Goal: Task Accomplishment & Management: Manage account settings

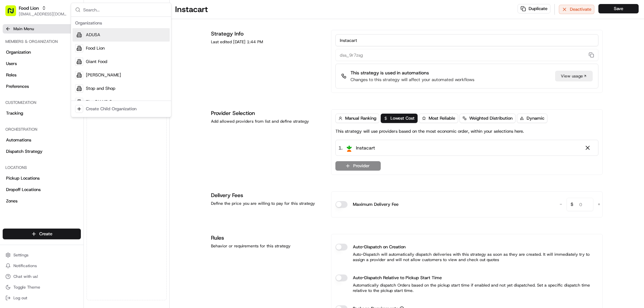
click at [6, 30] on icon at bounding box center [7, 28] width 5 height 5
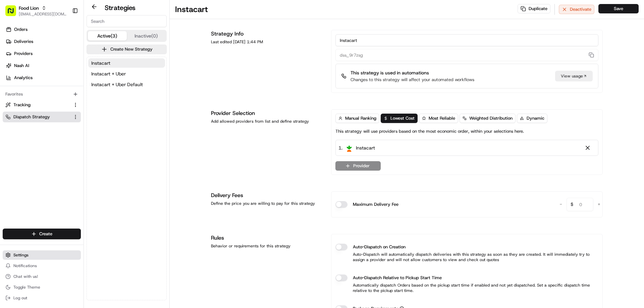
click at [20, 255] on span "Settings" at bounding box center [20, 255] width 15 height 5
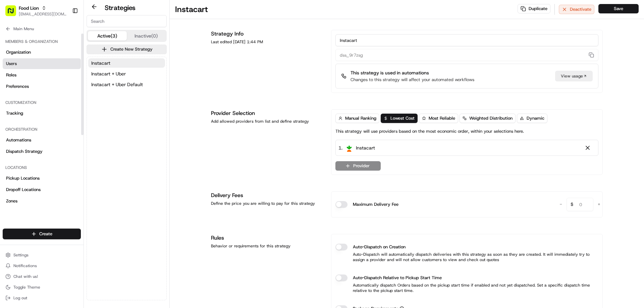
click at [11, 65] on span "Users" at bounding box center [11, 64] width 11 height 6
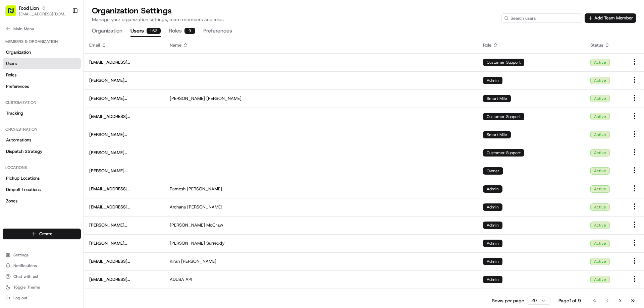
click at [535, 21] on input at bounding box center [542, 17] width 81 height 9
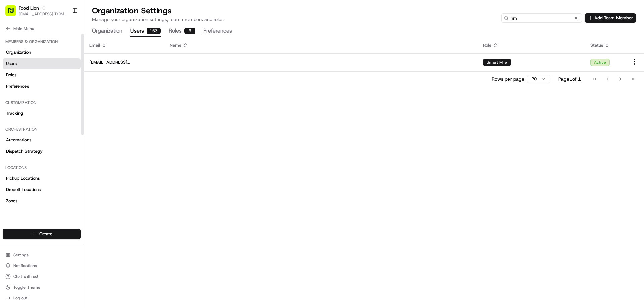
type input "nm"
click at [27, 89] on span "Preferences" at bounding box center [17, 87] width 23 height 6
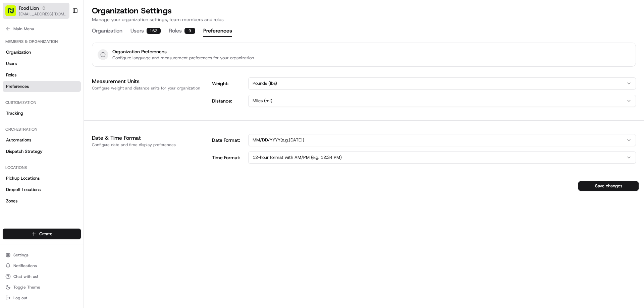
click at [45, 10] on div "Food Lion" at bounding box center [43, 8] width 48 height 7
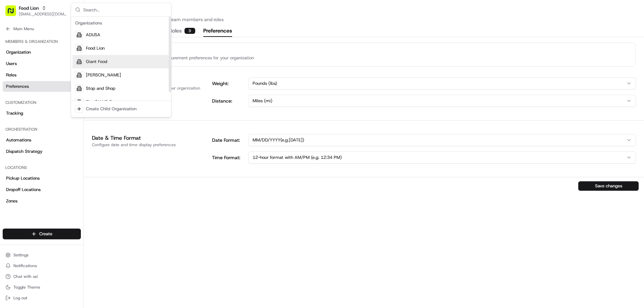
click at [98, 61] on span "Giant Food" at bounding box center [96, 62] width 21 height 6
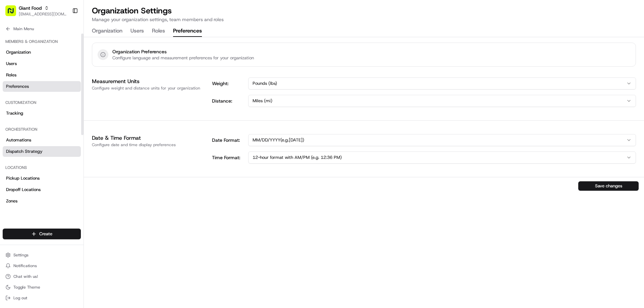
click at [30, 154] on span "Dispatch Strategy" at bounding box center [24, 152] width 37 height 6
